Goal: Browse casually

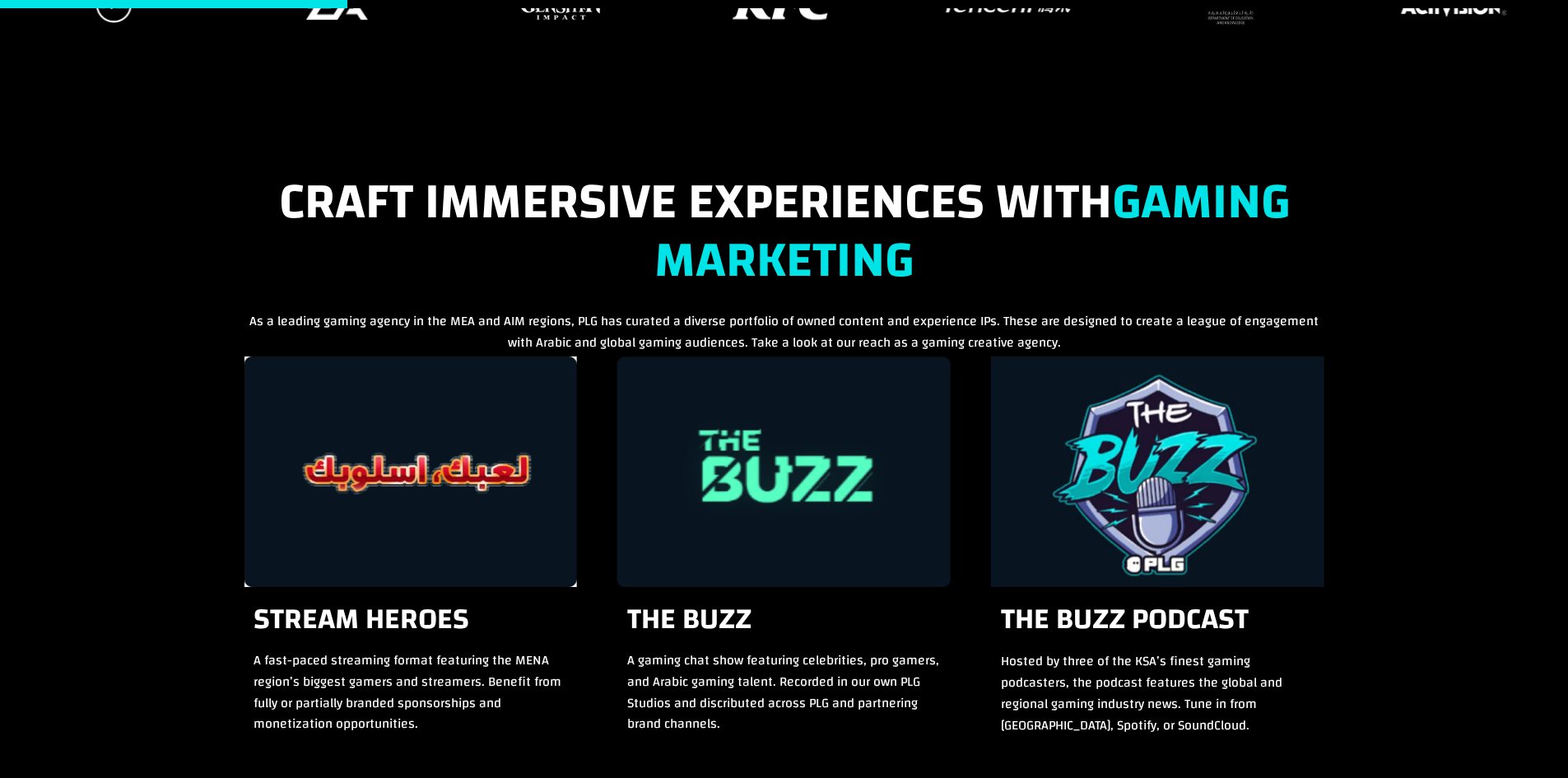
scroll to position [1344, 0]
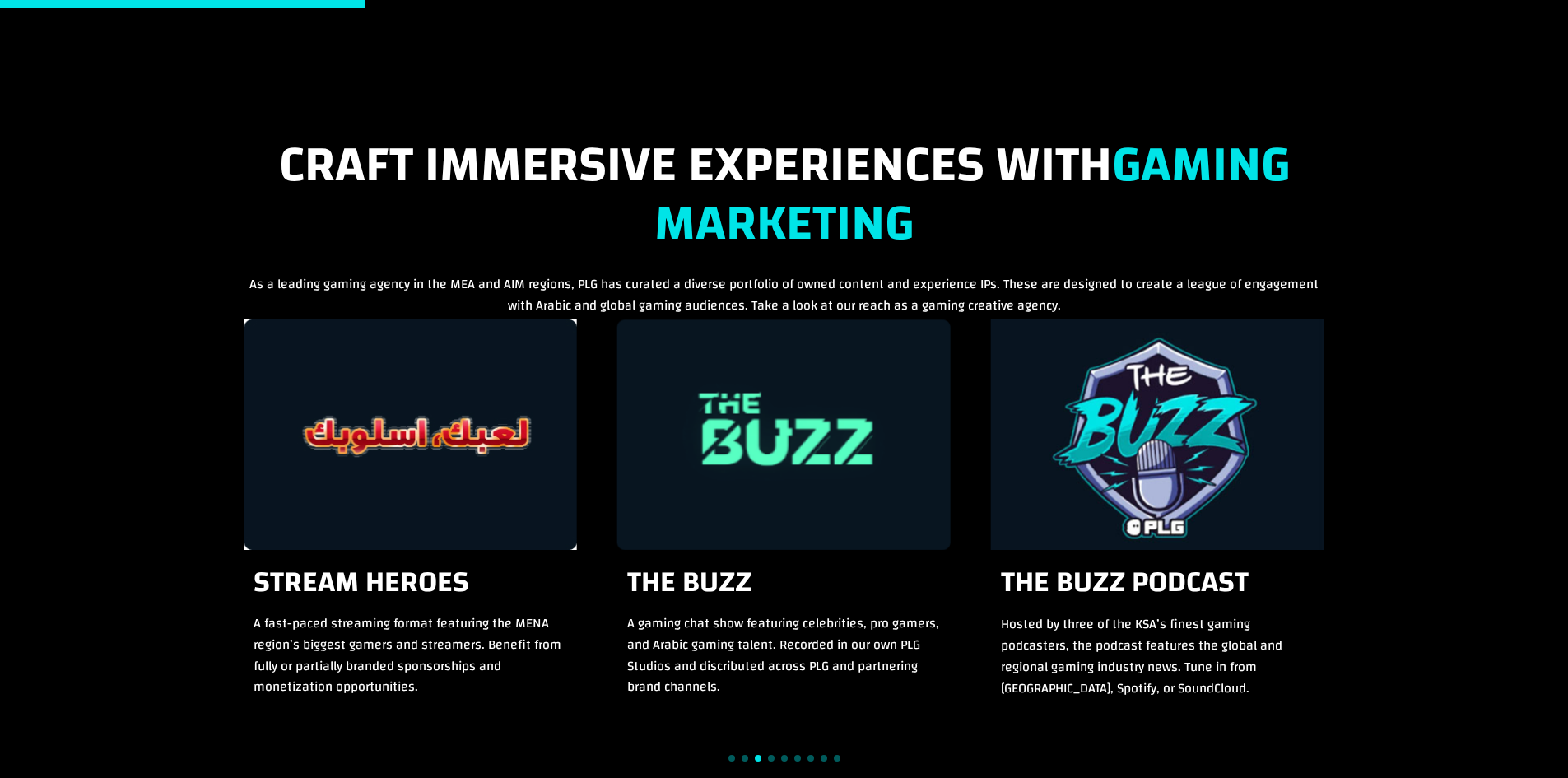
click at [770, 757] on span "Go to slide 4" at bounding box center [771, 758] width 6 height 6
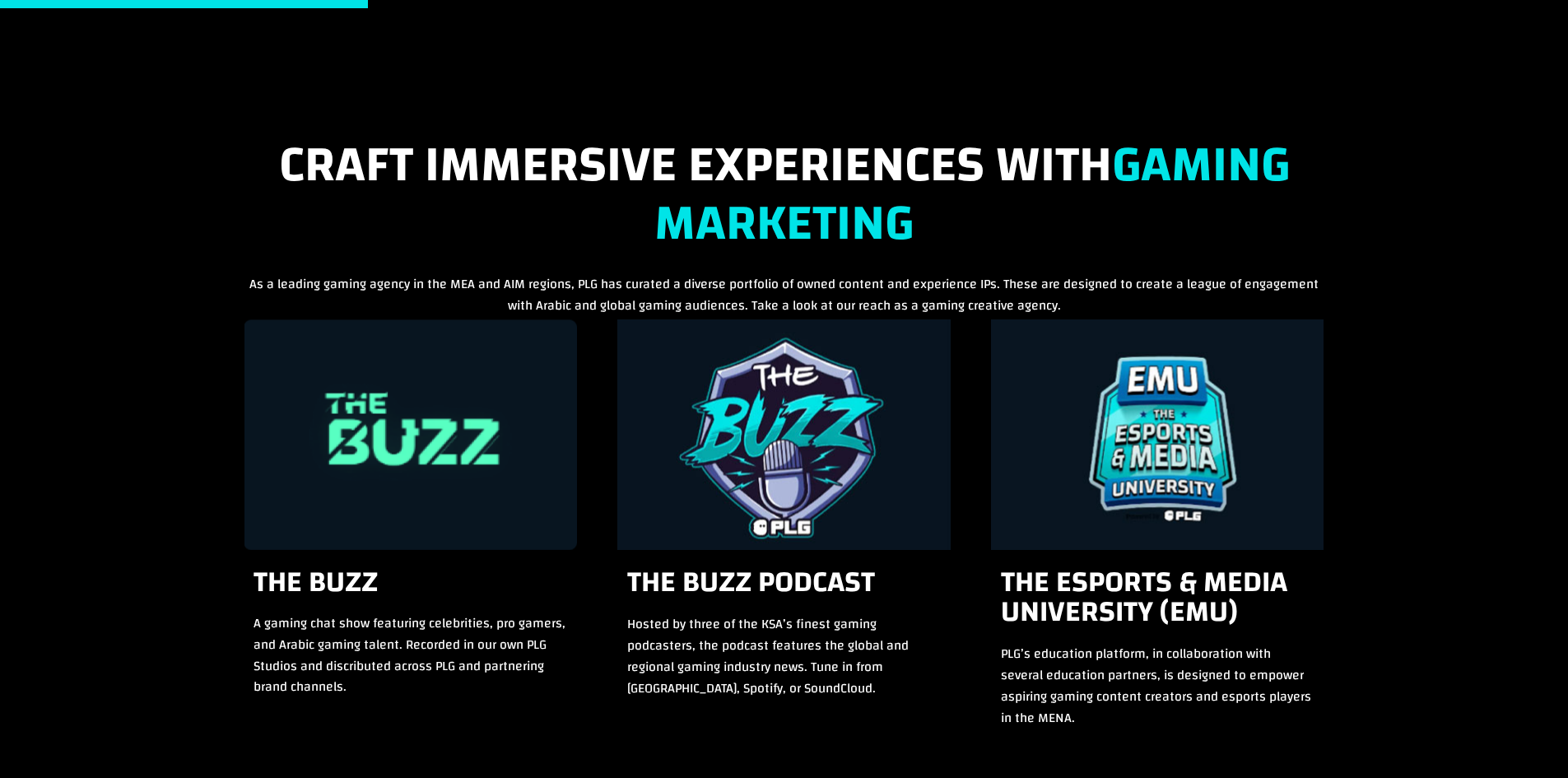
scroll to position [1537, 0]
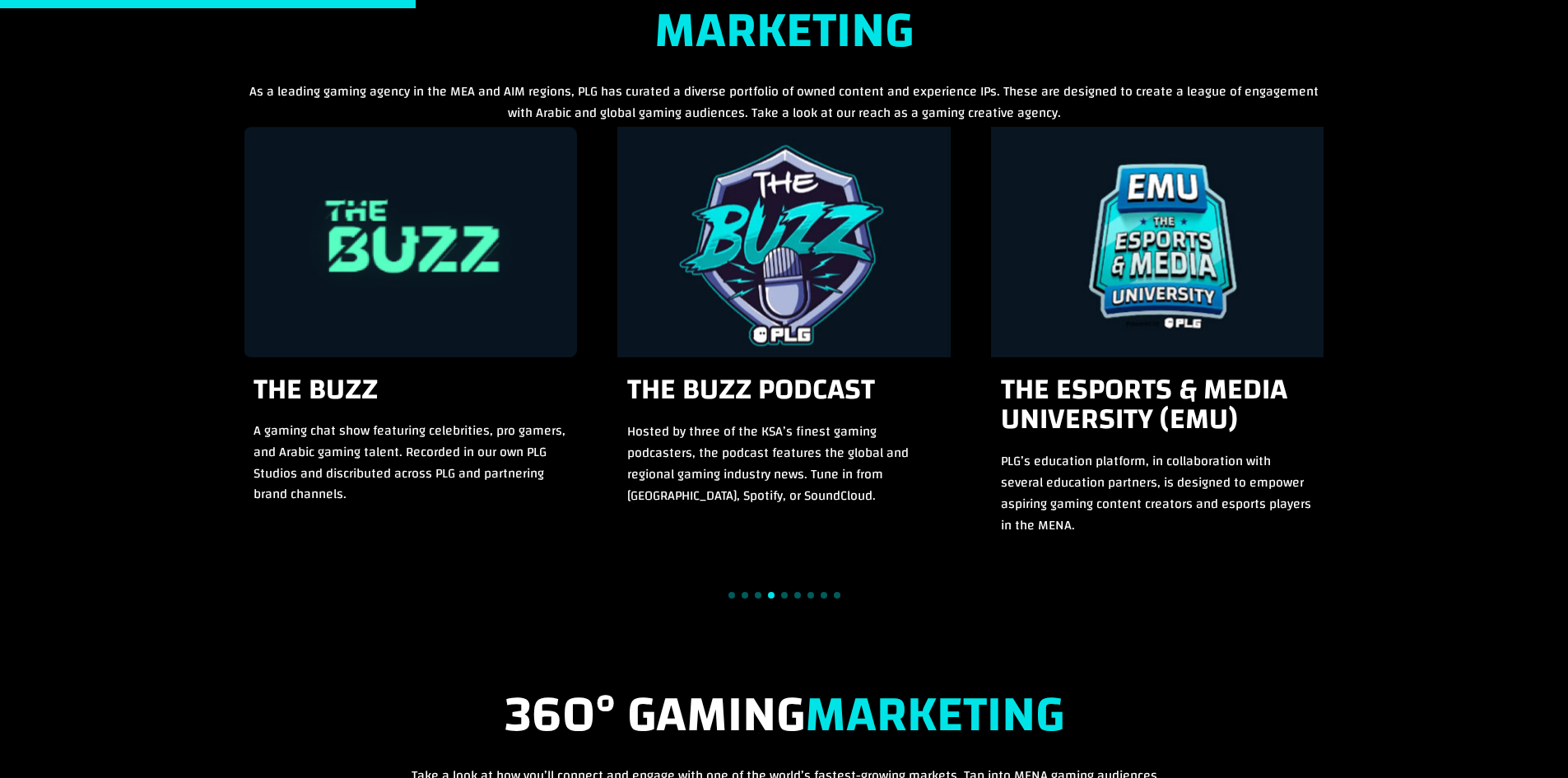
click at [1253, 572] on div "Craft Immersive Experiences with Gaming Marketing As a leading gaming agency in…" at bounding box center [784, 274] width 1080 height 661
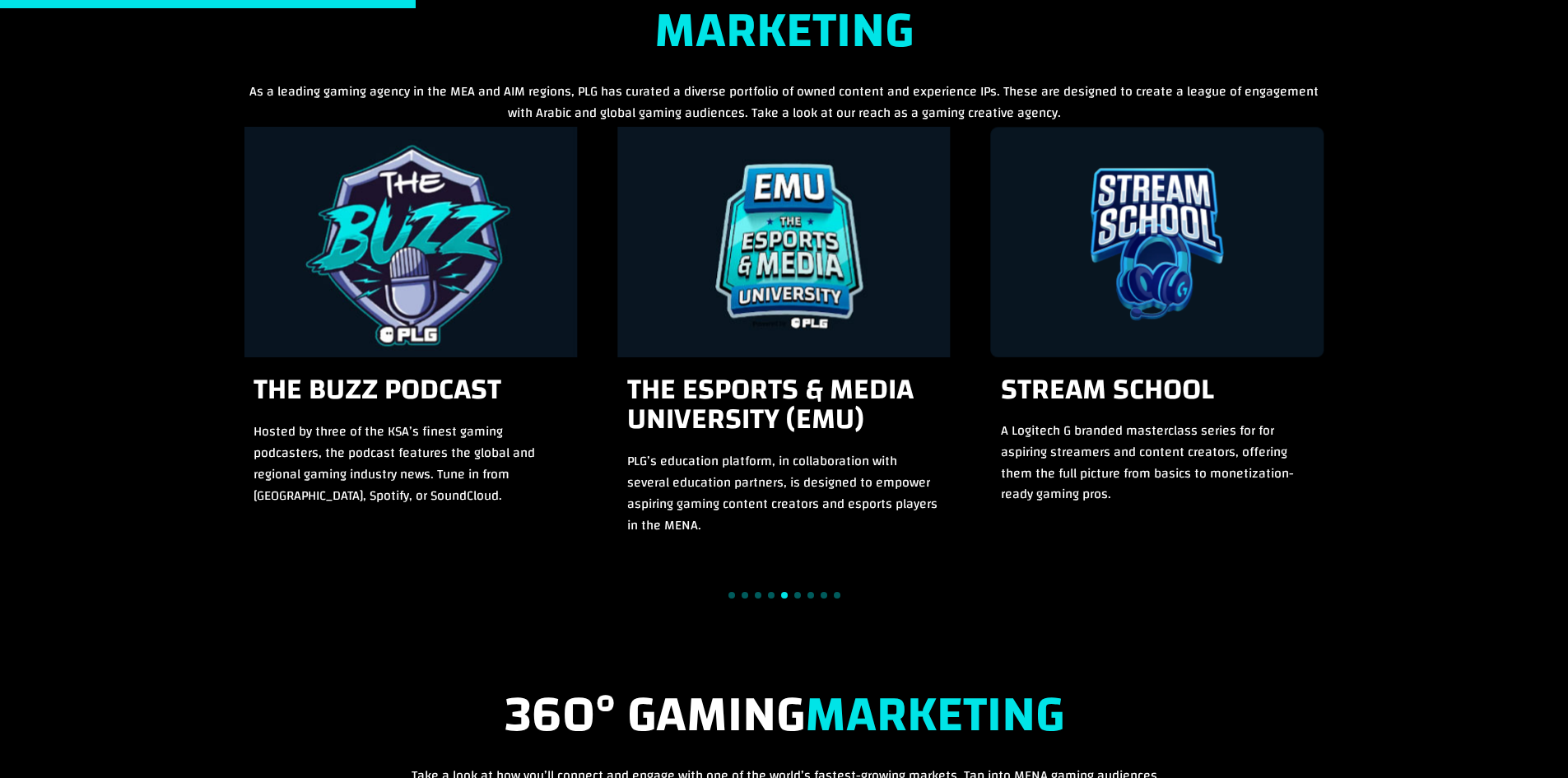
click at [778, 594] on div at bounding box center [784, 594] width 1080 height 22
click at [780, 594] on div at bounding box center [784, 594] width 1080 height 22
click at [788, 594] on div at bounding box center [784, 594] width 1080 height 22
click at [792, 594] on div at bounding box center [784, 594] width 1080 height 22
click at [794, 594] on span "Go to slide 6" at bounding box center [797, 594] width 6 height 6
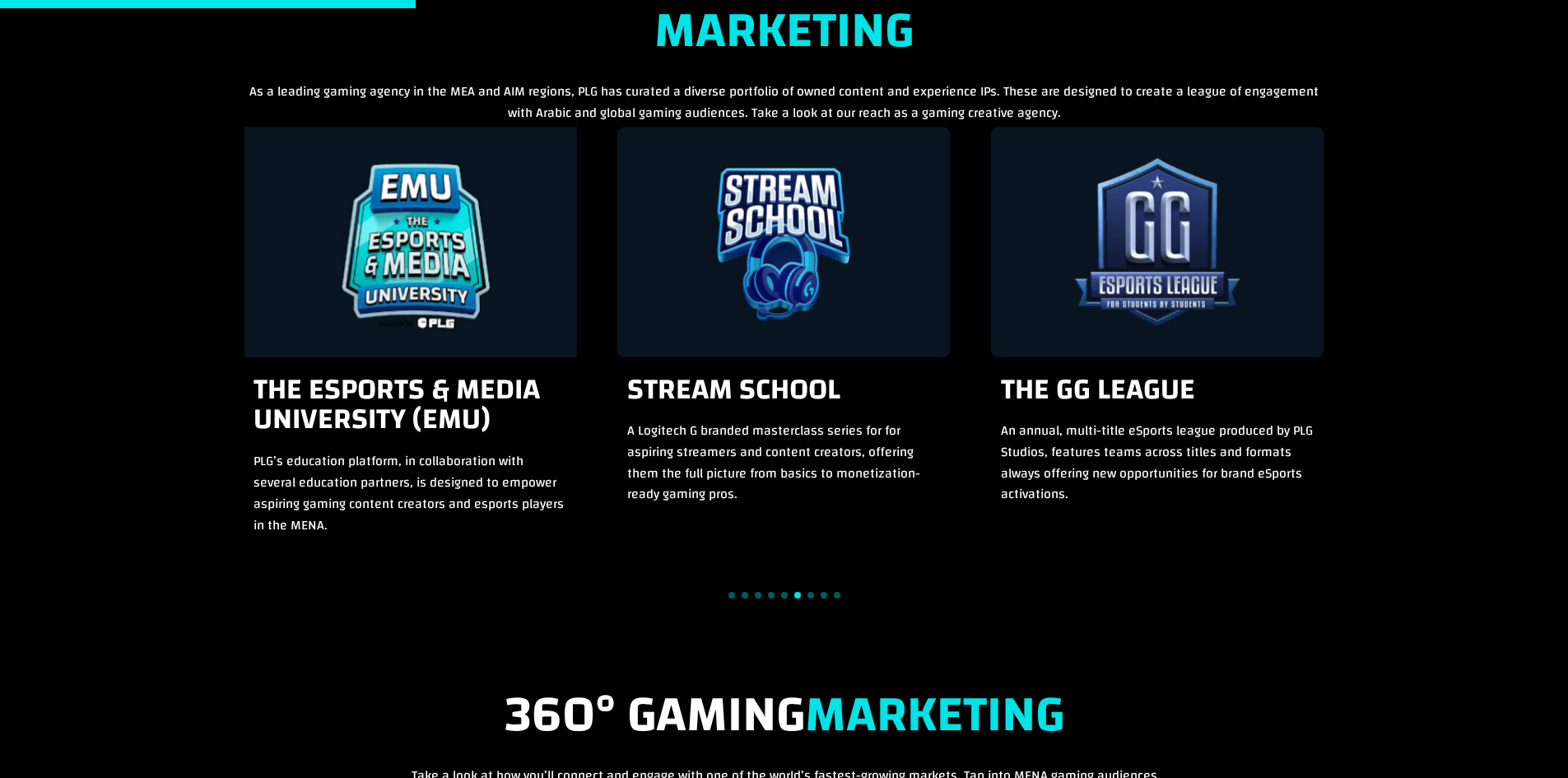
click at [808, 595] on span "Go to slide 7" at bounding box center [811, 594] width 6 height 6
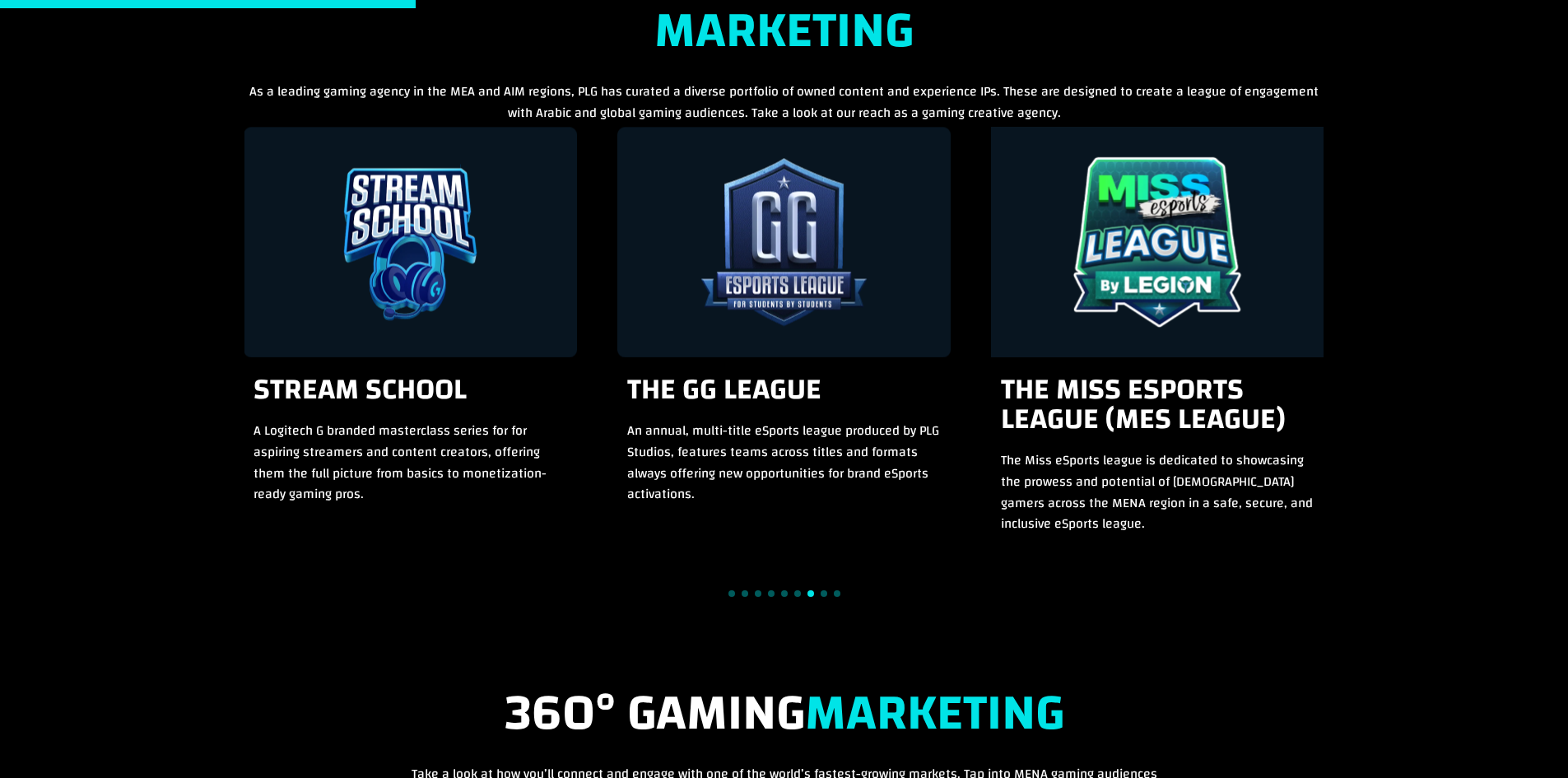
click at [826, 595] on span "Go to slide 8" at bounding box center [824, 593] width 6 height 6
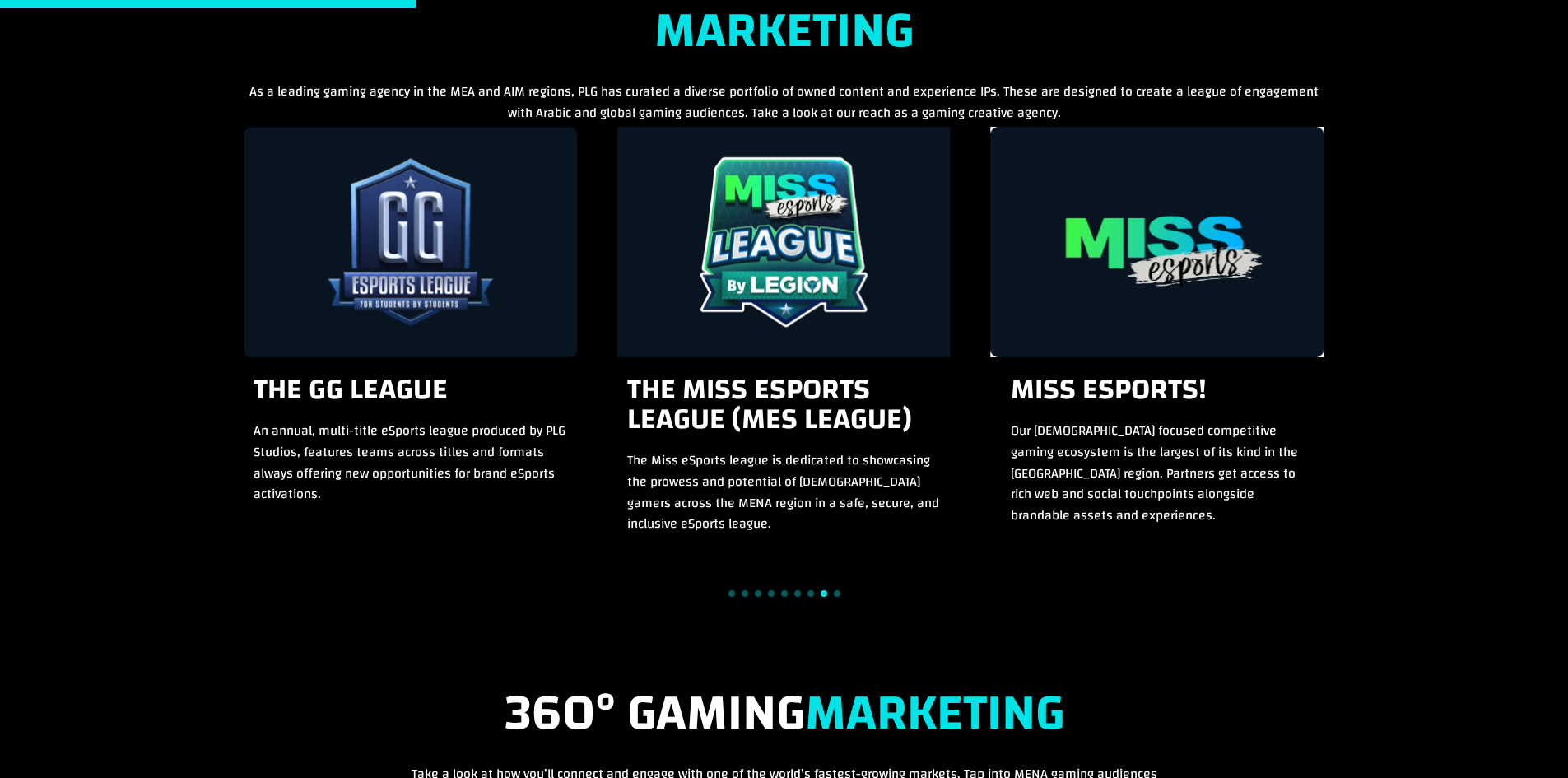
click at [843, 595] on div at bounding box center [784, 593] width 1080 height 22
click at [834, 592] on div at bounding box center [784, 593] width 1080 height 22
click at [834, 592] on span "Go to slide 9" at bounding box center [836, 593] width 6 height 6
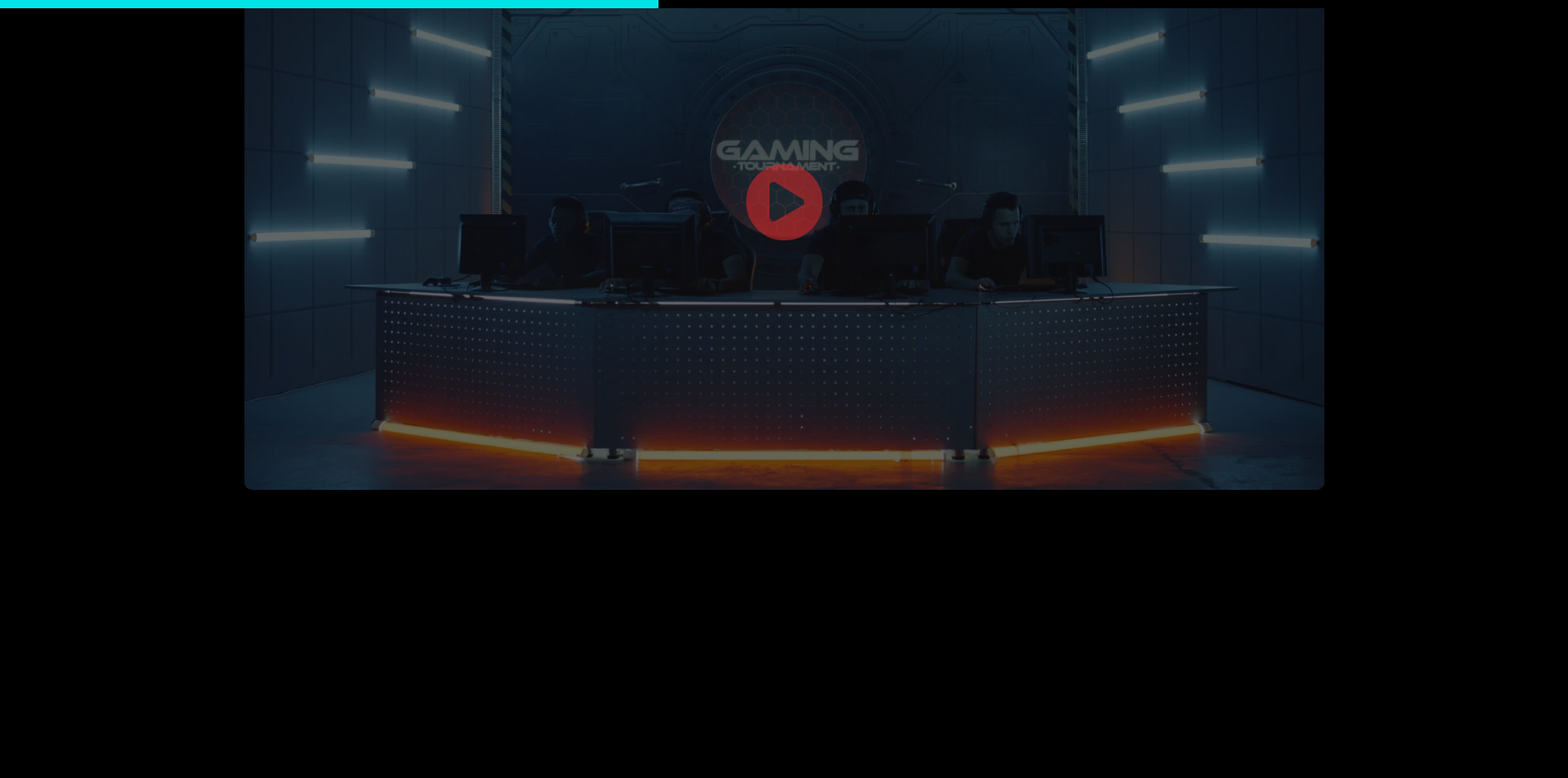
scroll to position [2305, 0]
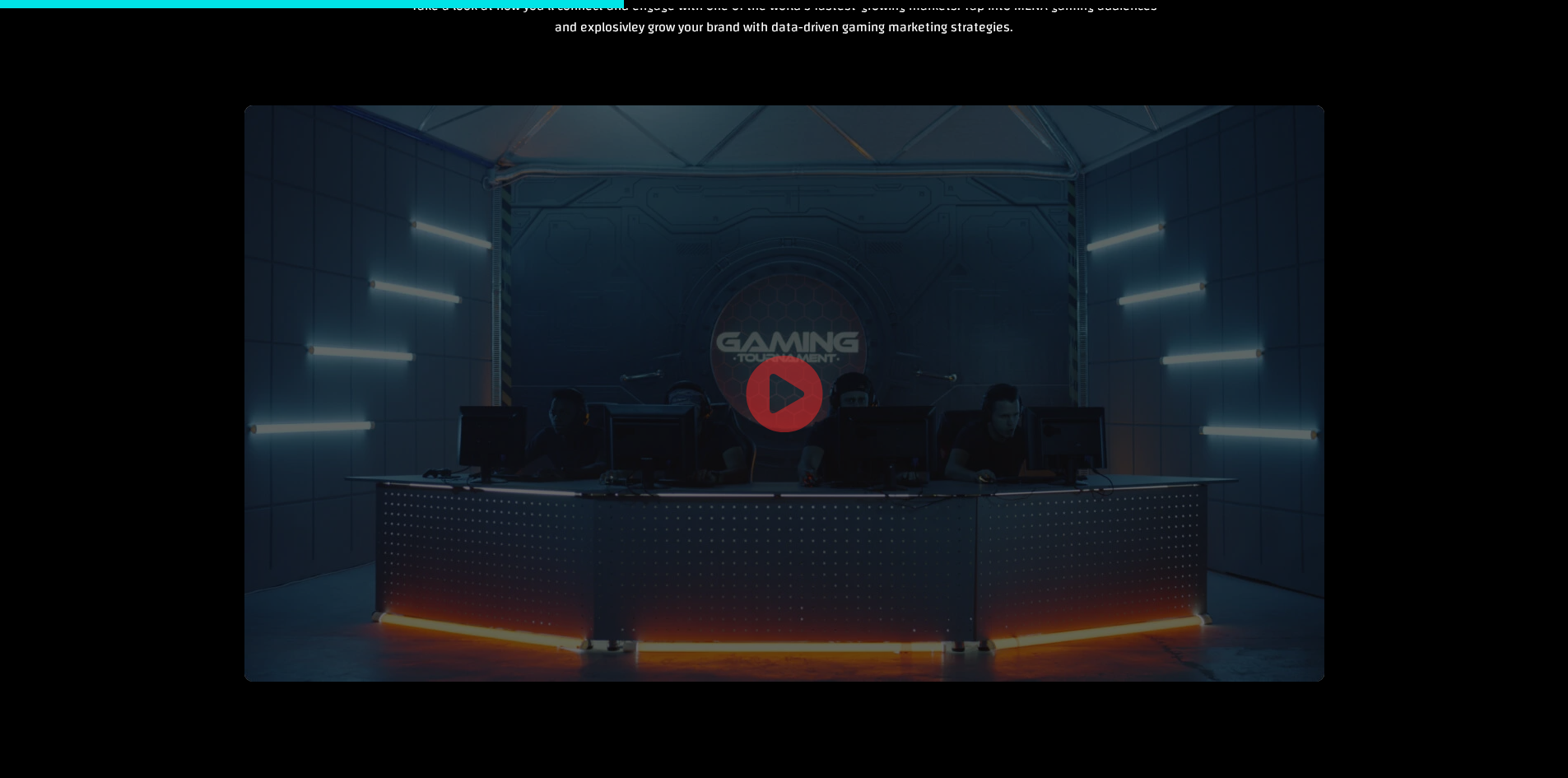
click at [784, 390] on link at bounding box center [784, 396] width 79 height 85
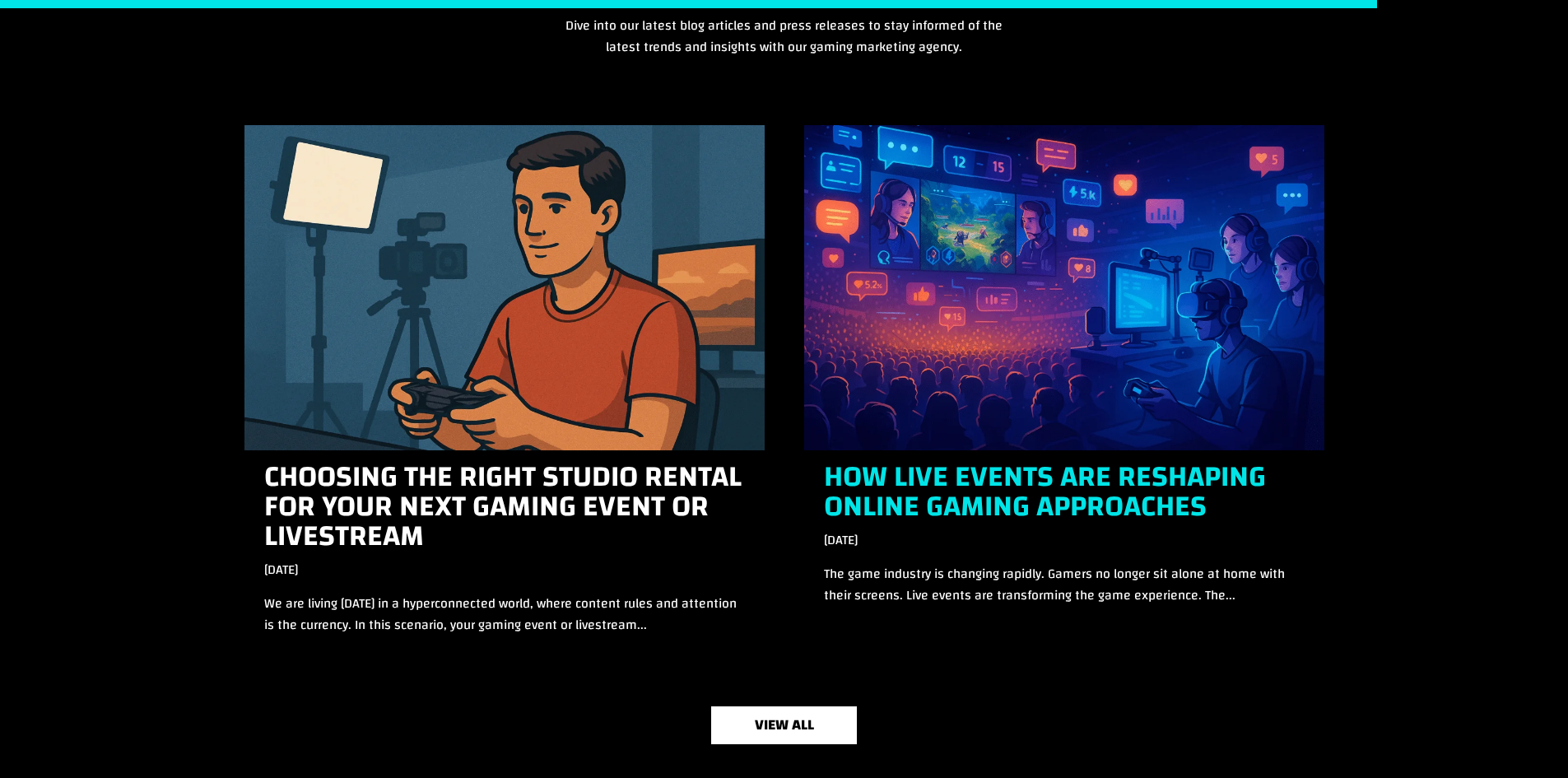
scroll to position [4999, 0]
